Goal: Check status: Check status

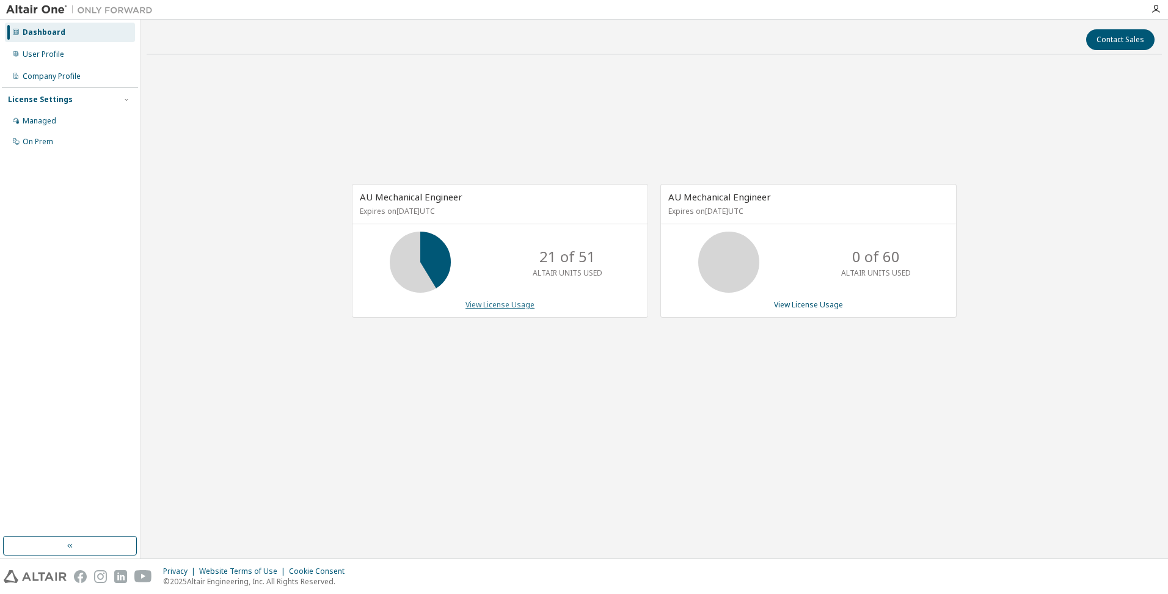
click at [487, 302] on link "View License Usage" at bounding box center [499, 304] width 69 height 10
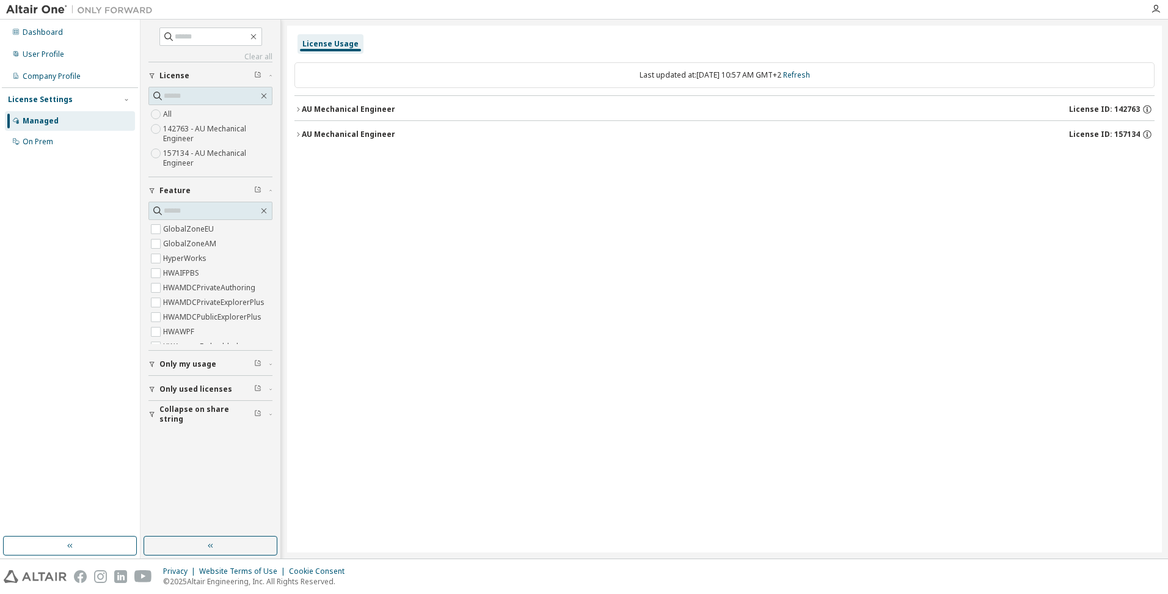
click at [300, 107] on icon "button" at bounding box center [297, 109] width 7 height 7
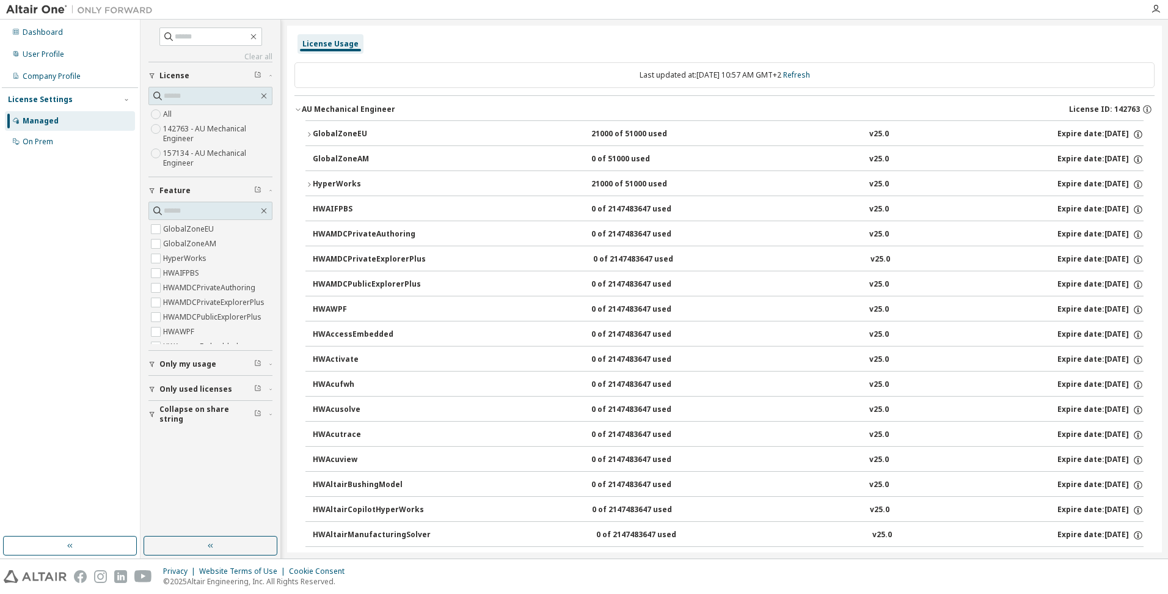
click at [307, 184] on icon "button" at bounding box center [308, 184] width 7 height 7
